Goal: Task Accomplishment & Management: Use online tool/utility

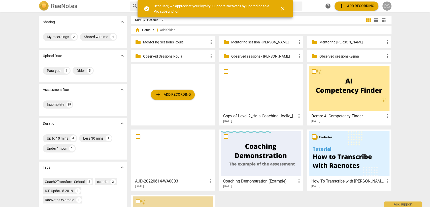
click at [387, 6] on div "CS" at bounding box center [387, 6] width 9 height 9
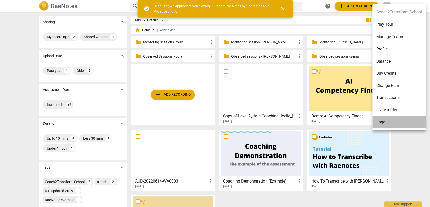
click at [385, 119] on li "Logout" at bounding box center [400, 122] width 54 height 12
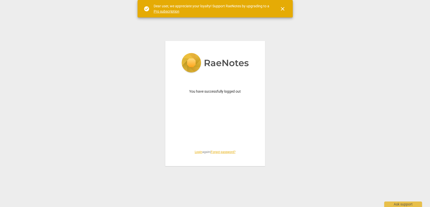
click at [196, 150] on link "Login" at bounding box center [199, 152] width 8 height 4
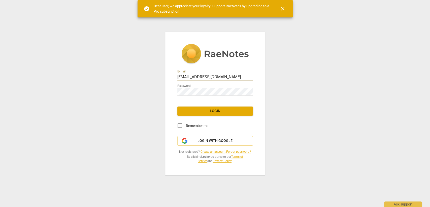
click at [213, 74] on input "[EMAIL_ADDRESS][DOMAIN_NAME]" at bounding box center [215, 77] width 76 height 7
type input "[PERSON_NAME][EMAIL_ADDRESS][PERSON_NAME][DOMAIN_NAME]"
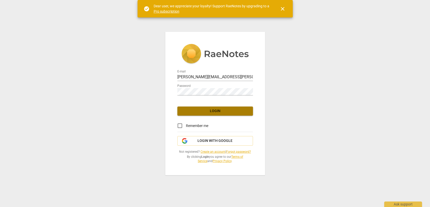
click at [221, 110] on span "Login" at bounding box center [215, 110] width 68 height 5
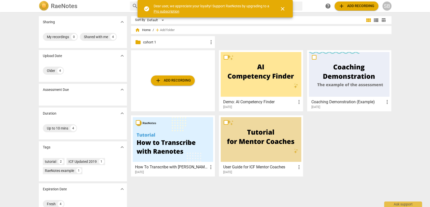
click at [168, 43] on p "cohort 1" at bounding box center [175, 42] width 65 height 5
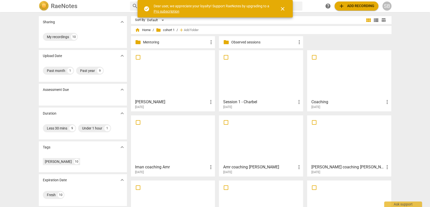
click at [168, 44] on p "Mentoring" at bounding box center [175, 42] width 65 height 5
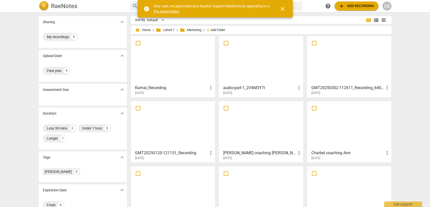
click at [217, 30] on span "Add folder" at bounding box center [218, 30] width 15 height 4
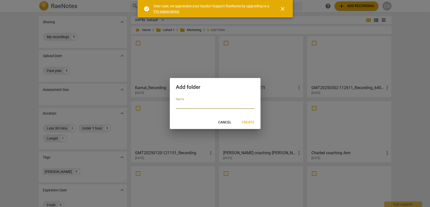
click at [223, 122] on span "Cancel" at bounding box center [224, 122] width 13 height 5
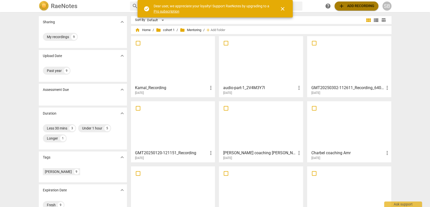
click at [351, 7] on span "add Add recording" at bounding box center [357, 6] width 36 height 6
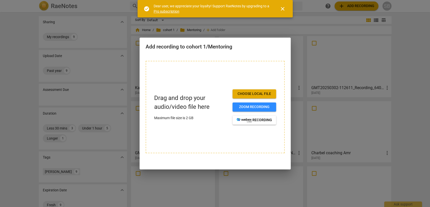
click at [255, 89] on div "Drag and drop your audio/video file here Maximum file size is 2 GB Choose local…" at bounding box center [215, 107] width 139 height 92
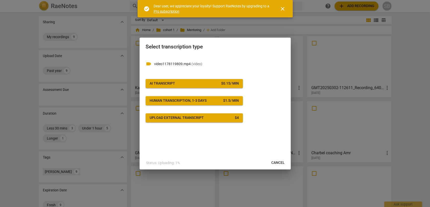
click at [232, 81] on div "$ 0.15 / min" at bounding box center [230, 83] width 18 height 5
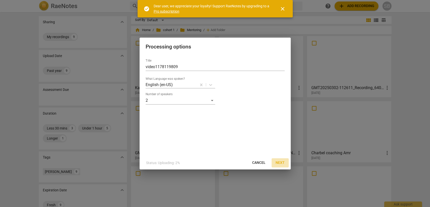
click at [281, 160] on span "Next" at bounding box center [280, 162] width 9 height 5
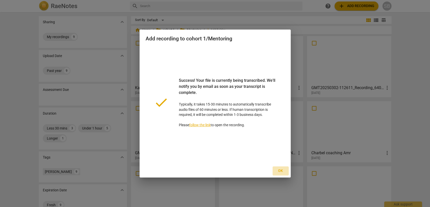
click at [279, 170] on span "Ok" at bounding box center [281, 170] width 8 height 5
